Goal: Task Accomplishment & Management: Manage account settings

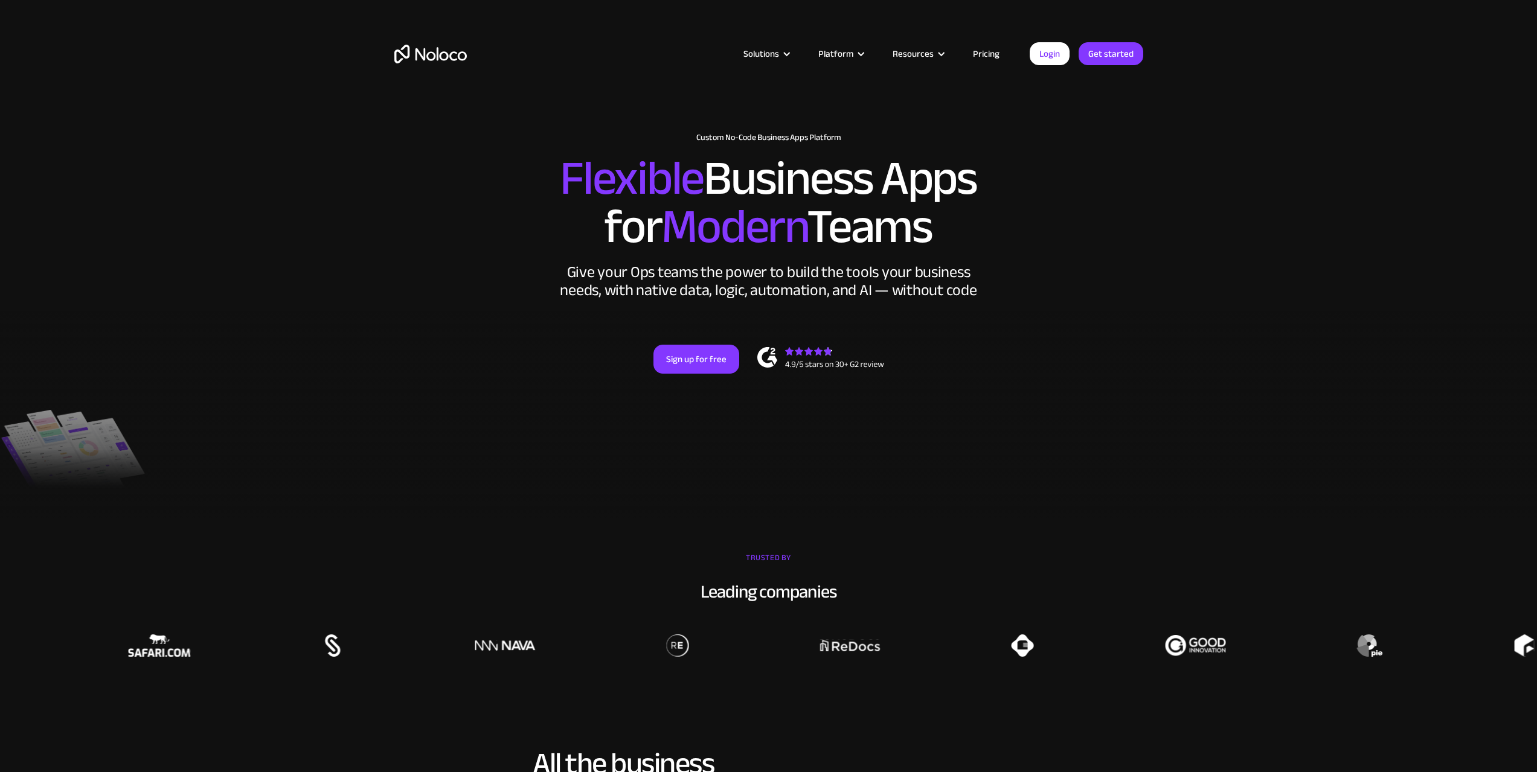
click at [1050, 50] on link "Login" at bounding box center [1050, 53] width 40 height 23
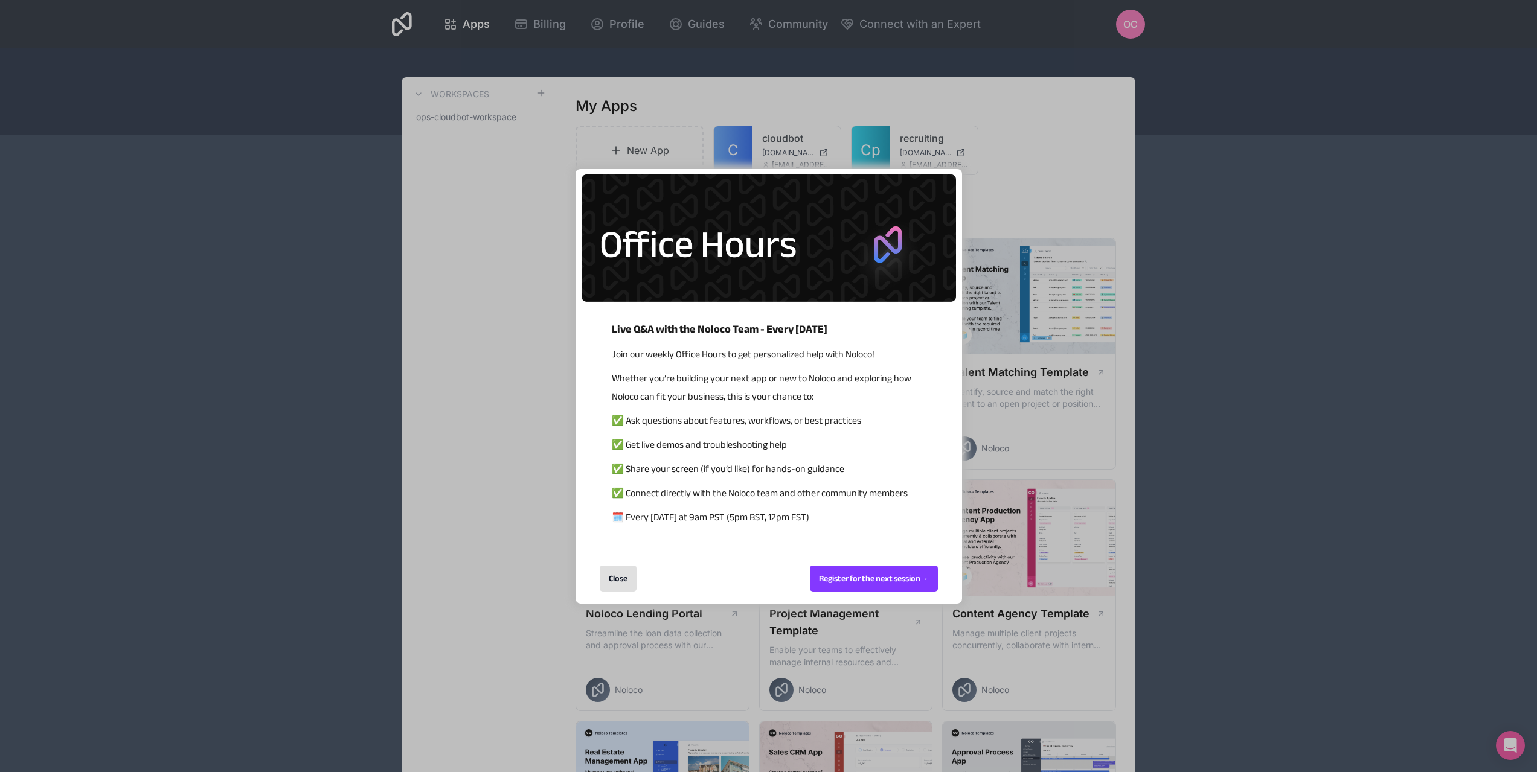
click at [609, 581] on div "Close" at bounding box center [618, 579] width 37 height 26
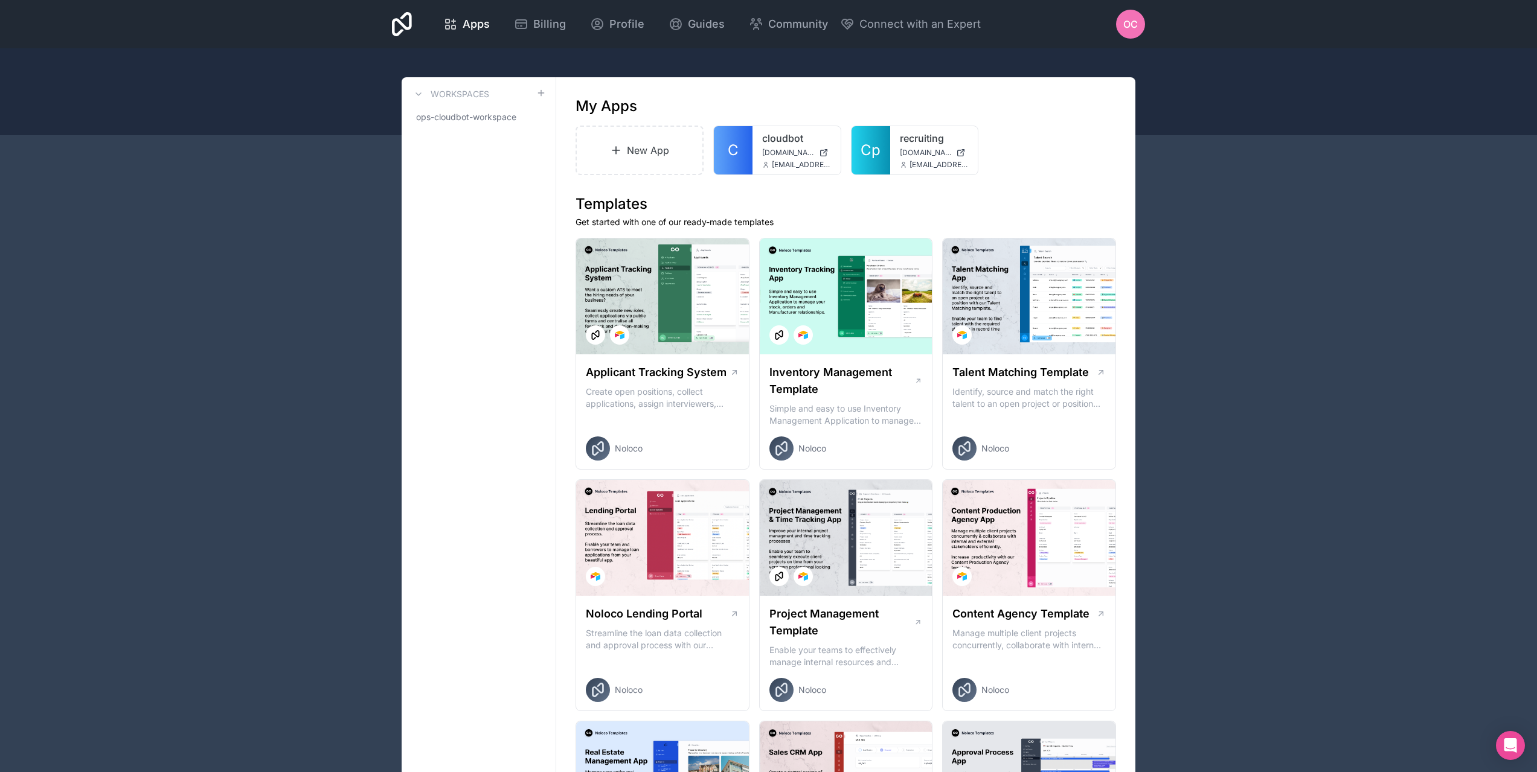
click at [1124, 25] on span "OC" at bounding box center [1130, 24] width 14 height 14
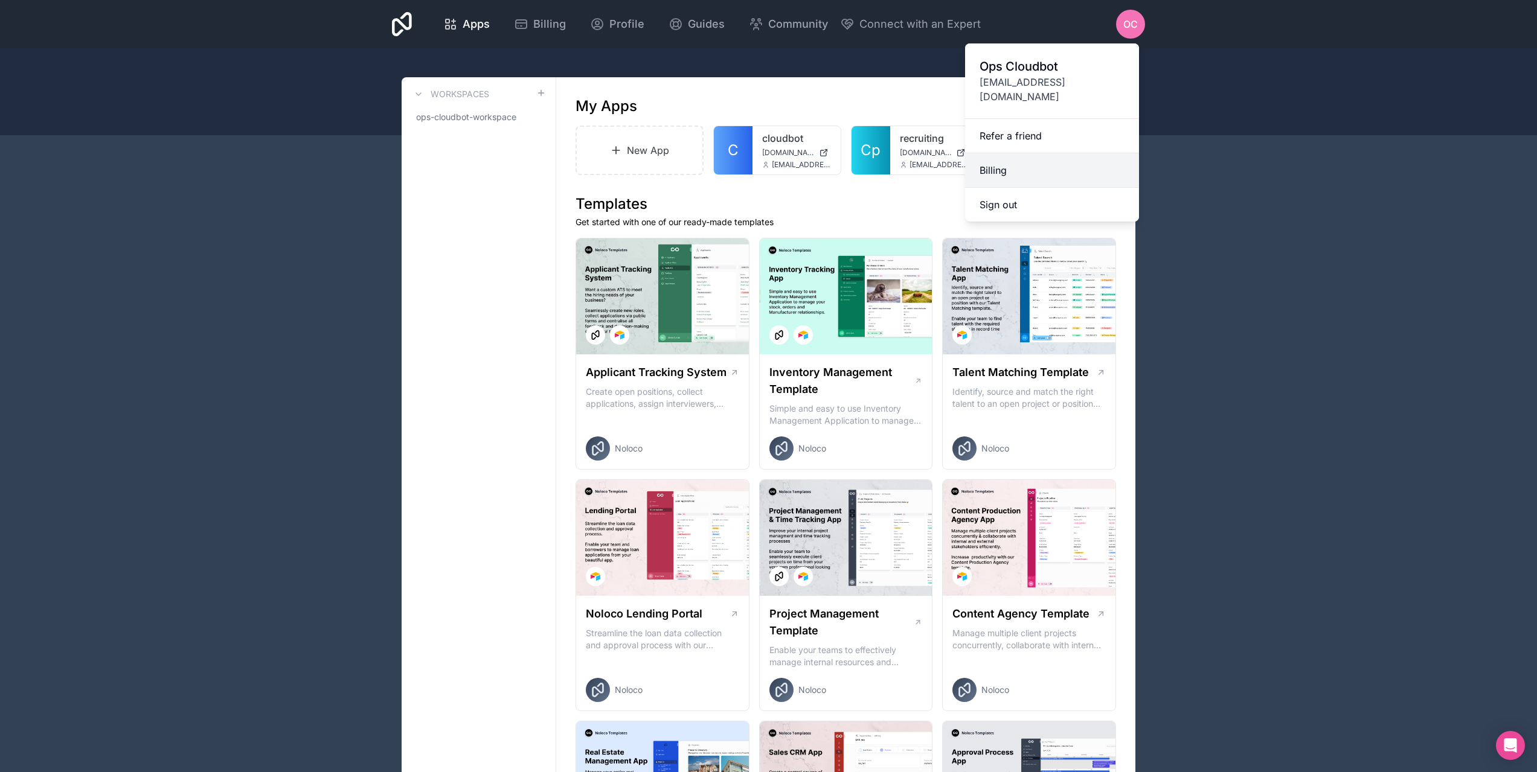
click at [1012, 155] on link "Billing" at bounding box center [1052, 170] width 174 height 34
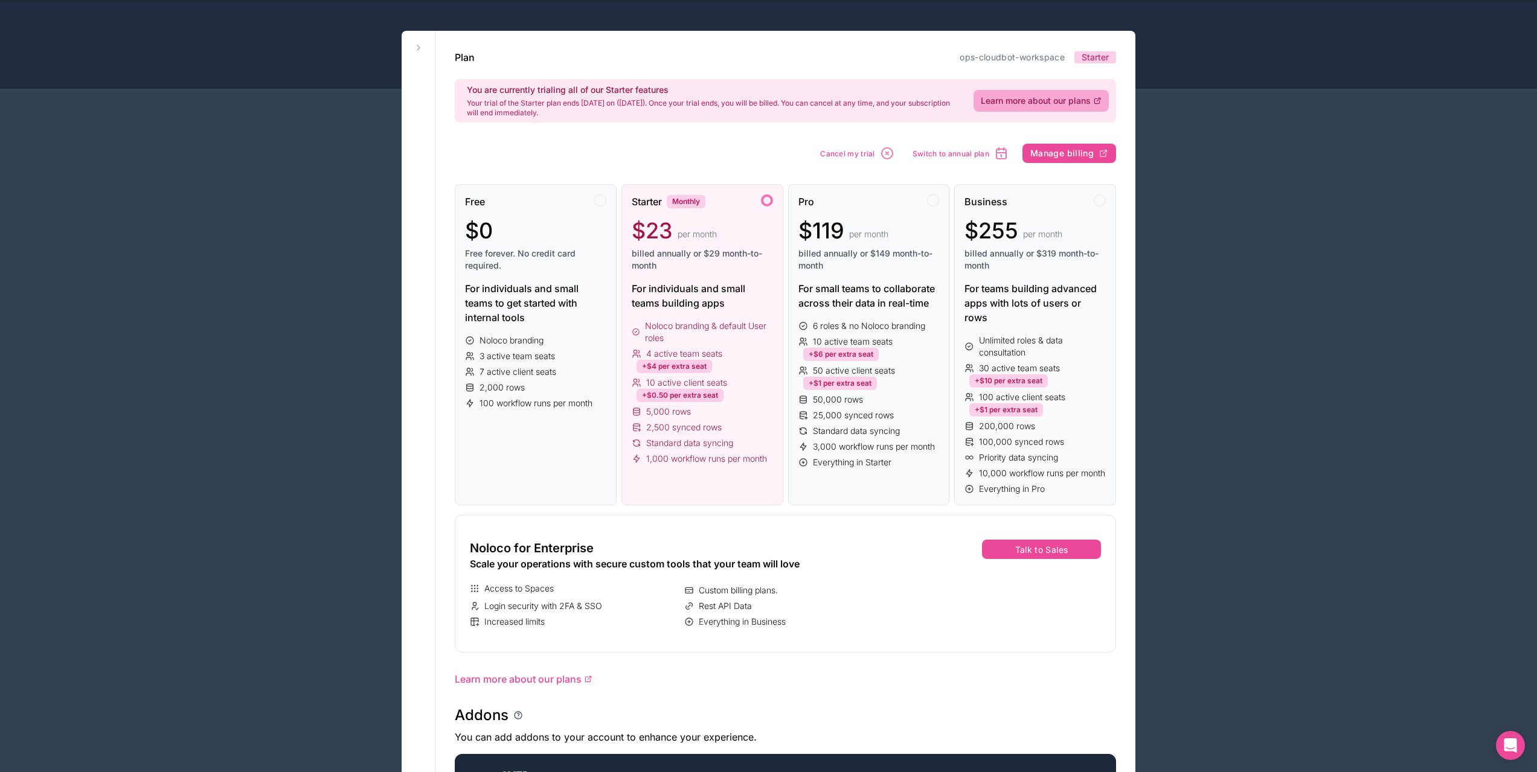
scroll to position [45, 0]
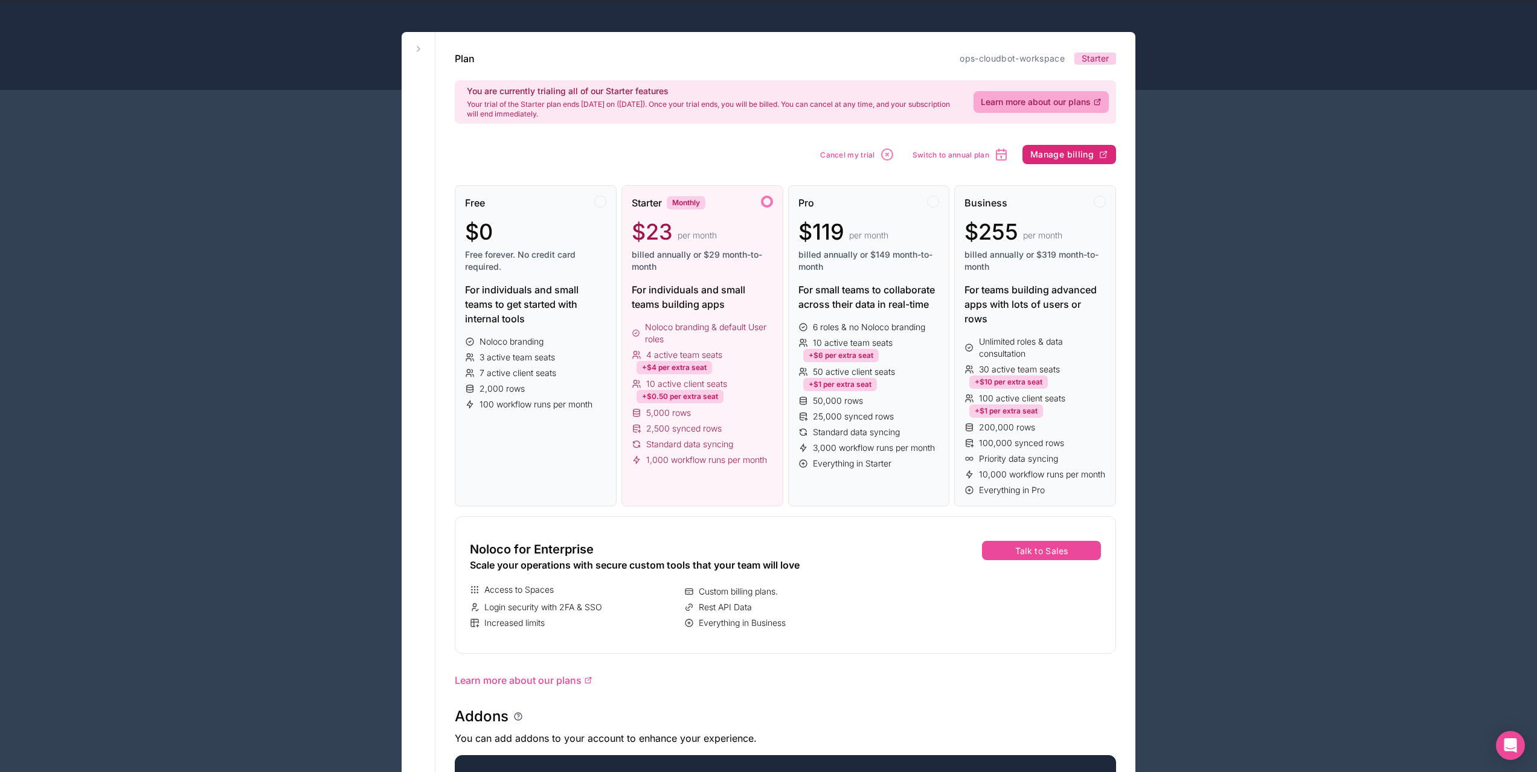
click at [1067, 148] on button "Manage billing" at bounding box center [1069, 154] width 94 height 19
